Goal: Find specific page/section: Find specific page/section

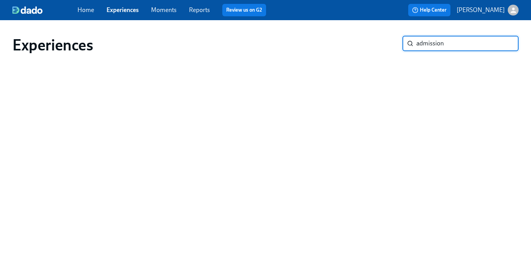
type input "admission"
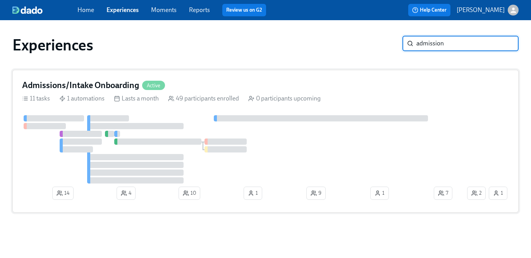
click at [134, 99] on div "Lasts a month" at bounding box center [136, 98] width 45 height 9
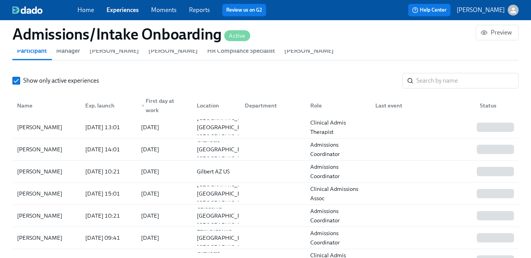
scroll to position [729, 0]
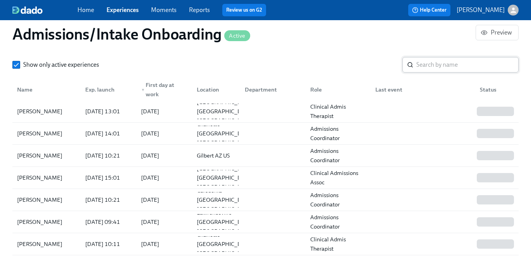
click at [445, 68] on input "search" at bounding box center [467, 64] width 102 height 15
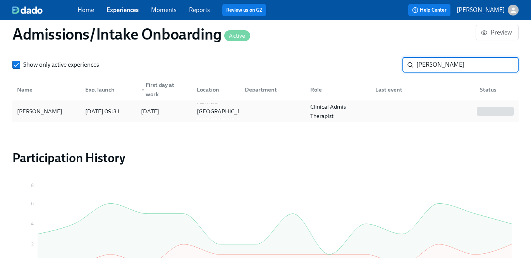
click at [375, 108] on div at bounding box center [421, 110] width 105 height 15
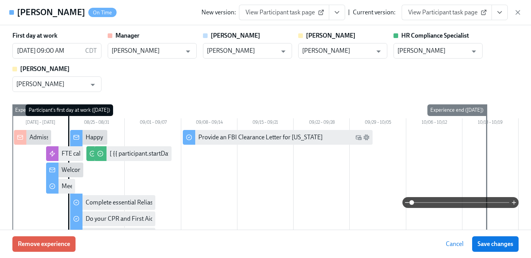
click at [453, 12] on span "View Participant task page" at bounding box center [446, 13] width 77 height 8
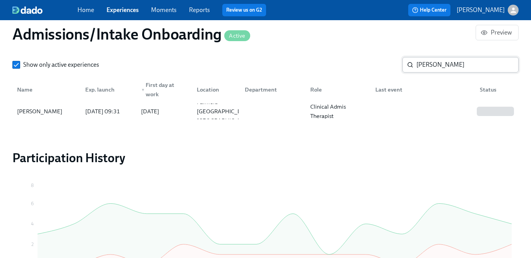
click at [470, 72] on input "[PERSON_NAME]" at bounding box center [467, 64] width 102 height 15
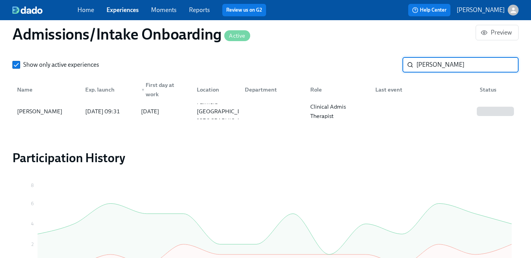
click at [470, 72] on input "[PERSON_NAME]" at bounding box center [467, 64] width 102 height 15
paste input "[PERSON_NAME]"
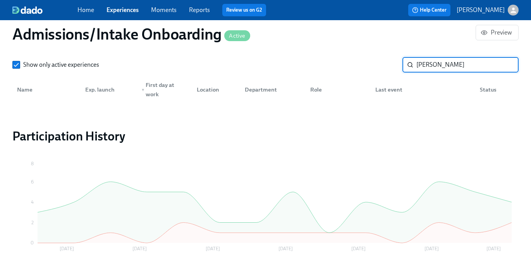
click at [424, 71] on input "[PERSON_NAME]" at bounding box center [467, 64] width 102 height 15
click at [424, 65] on input "[PERSON_NAME]" at bounding box center [467, 64] width 102 height 15
type input "[PERSON_NAME]"
click at [112, 9] on link "Experiences" at bounding box center [123, 9] width 32 height 7
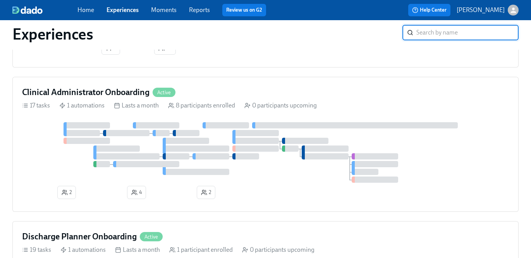
scroll to position [663, 0]
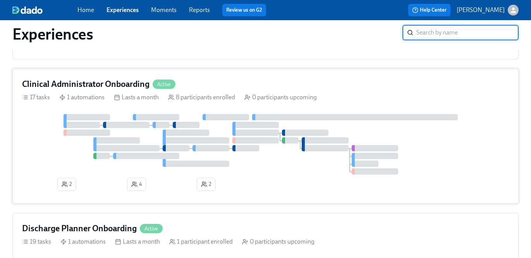
click at [260, 83] on div "Clinical Administrator Onboarding Active" at bounding box center [265, 84] width 487 height 12
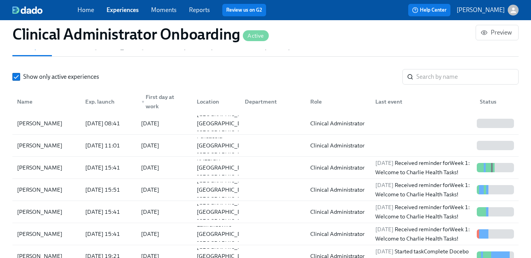
scroll to position [704, 0]
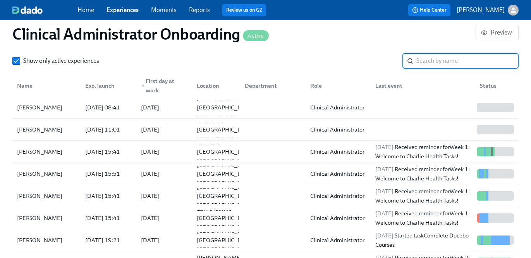
click at [420, 64] on input "search" at bounding box center [467, 60] width 102 height 15
paste input "[PERSON_NAME]"
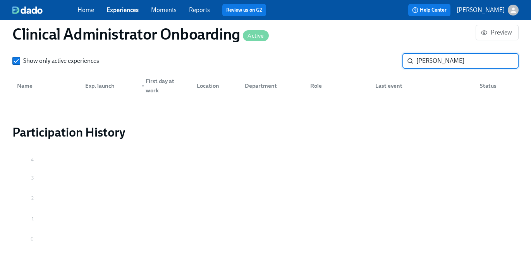
click at [445, 63] on input "[PERSON_NAME]" at bounding box center [467, 60] width 102 height 15
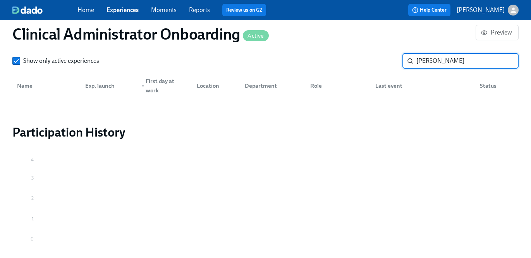
type input "[PERSON_NAME]"
click at [124, 10] on link "Experiences" at bounding box center [123, 9] width 32 height 7
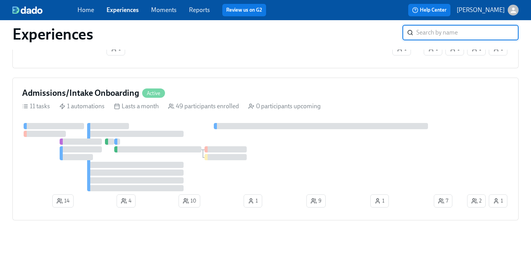
scroll to position [1896, 0]
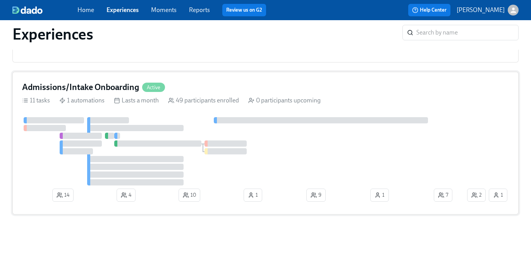
click at [198, 98] on div "49 participants enrolled" at bounding box center [203, 100] width 71 height 9
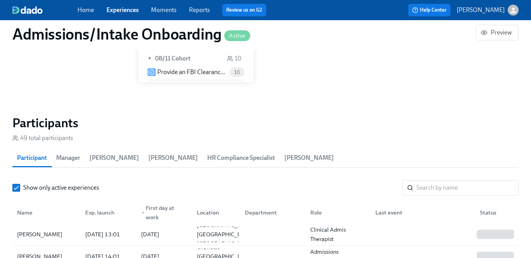
scroll to position [666, 0]
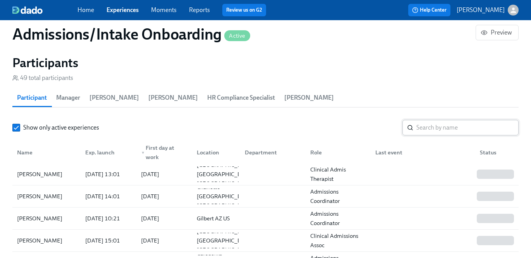
click at [422, 126] on input "search" at bounding box center [467, 127] width 102 height 15
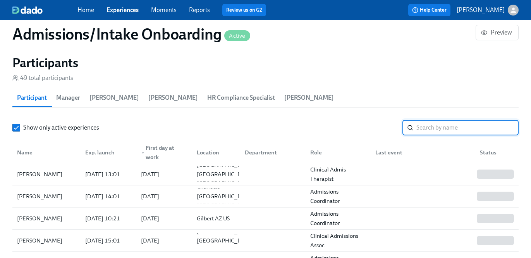
paste input "[PERSON_NAME]"
type input "[PERSON_NAME]"
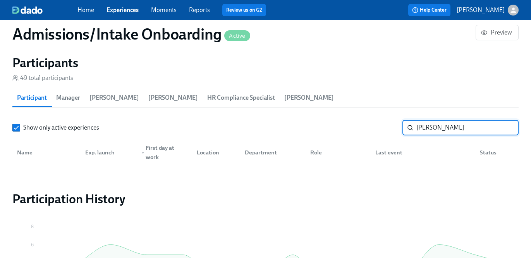
click at [422, 126] on input "[PERSON_NAME]" at bounding box center [467, 127] width 102 height 15
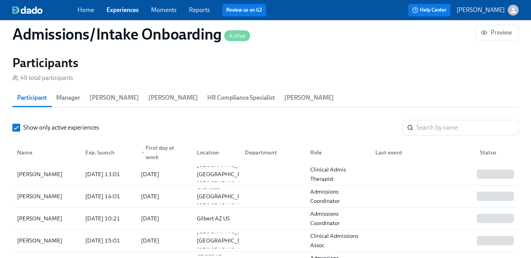
click at [115, 7] on link "Experiences" at bounding box center [123, 9] width 32 height 7
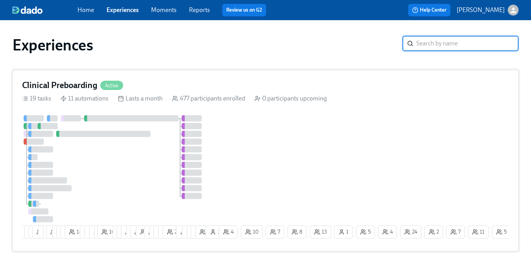
click at [255, 110] on div "Clinical Preboarding Active 19 tasks 11 automations Lasts a month 477 participa…" at bounding box center [265, 160] width 506 height 181
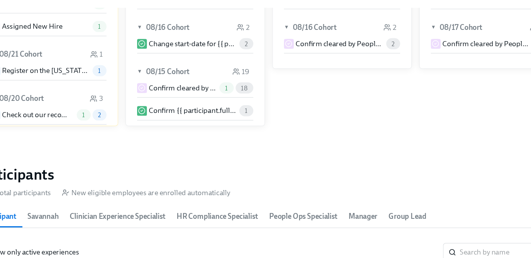
scroll to position [810, 0]
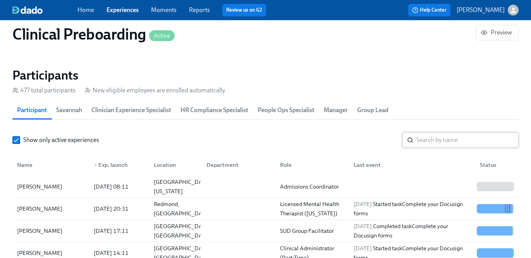
click at [432, 139] on input "search" at bounding box center [467, 139] width 102 height 15
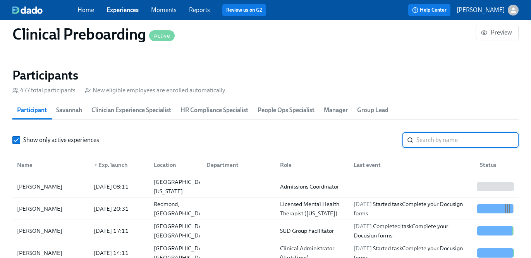
paste input "[PERSON_NAME]"
type input "[PERSON_NAME]"
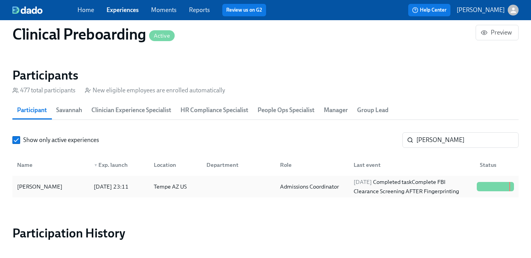
click at [328, 180] on div "Admissions Coordinator" at bounding box center [311, 186] width 74 height 15
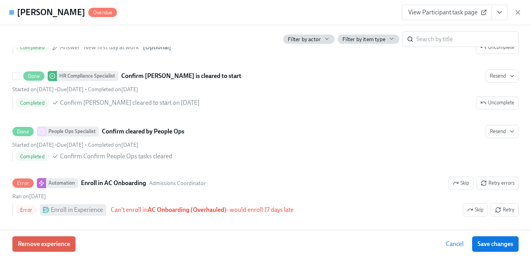
scroll to position [1611, 0]
